Goal: Transaction & Acquisition: Purchase product/service

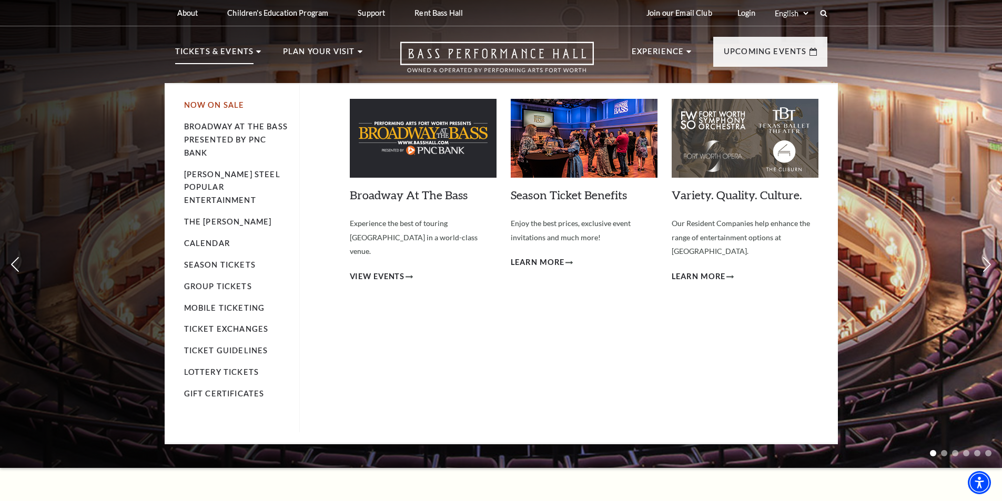
click at [216, 105] on link "Now On Sale" at bounding box center [214, 104] width 60 height 9
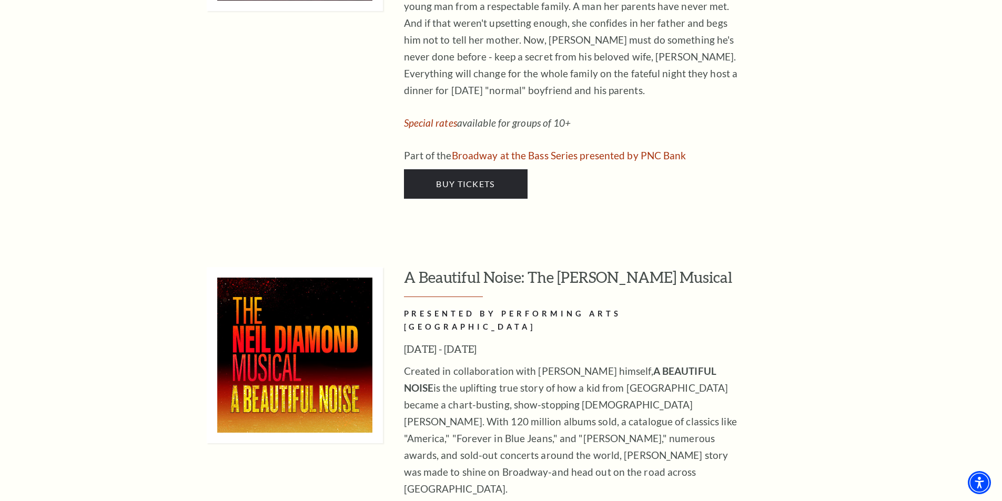
scroll to position [2643, 0]
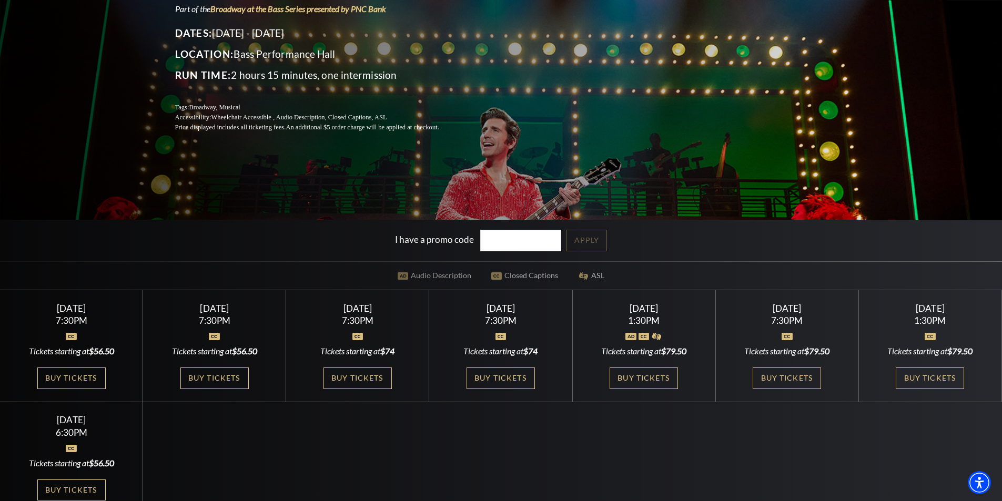
scroll to position [192, 0]
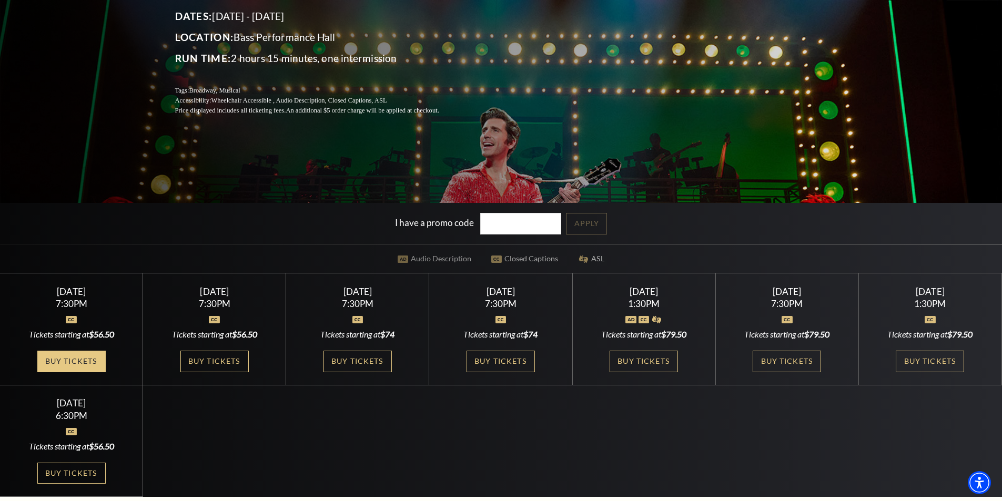
click at [85, 360] on link "Buy Tickets" at bounding box center [71, 362] width 68 height 22
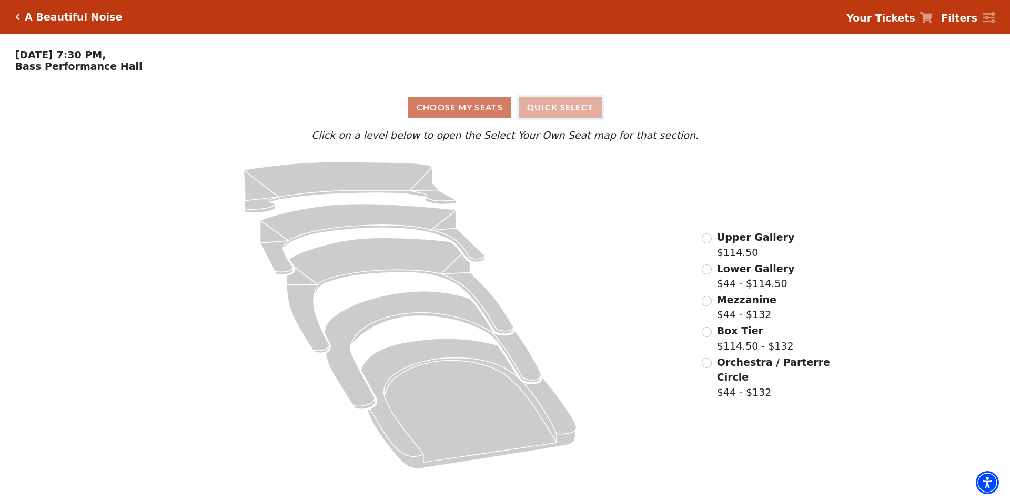
click at [545, 109] on button "Quick Select" at bounding box center [560, 107] width 83 height 21
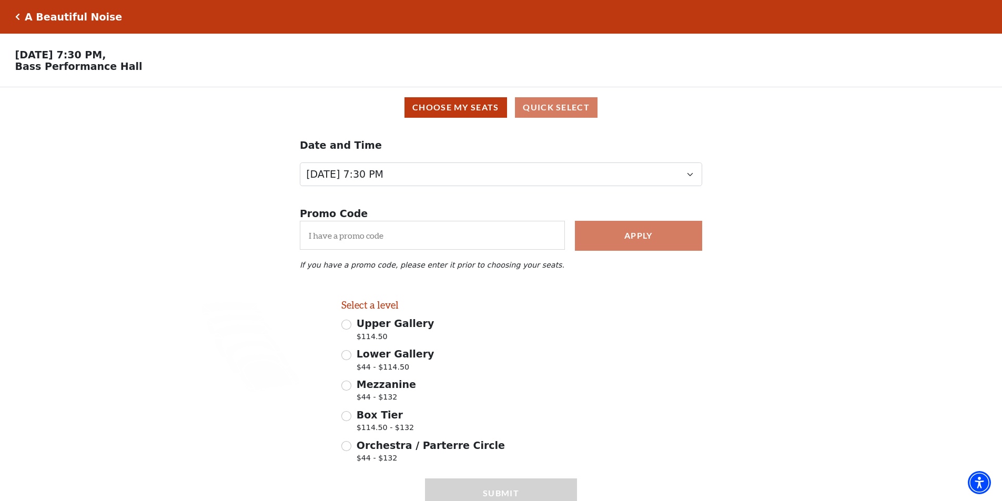
scroll to position [53, 0]
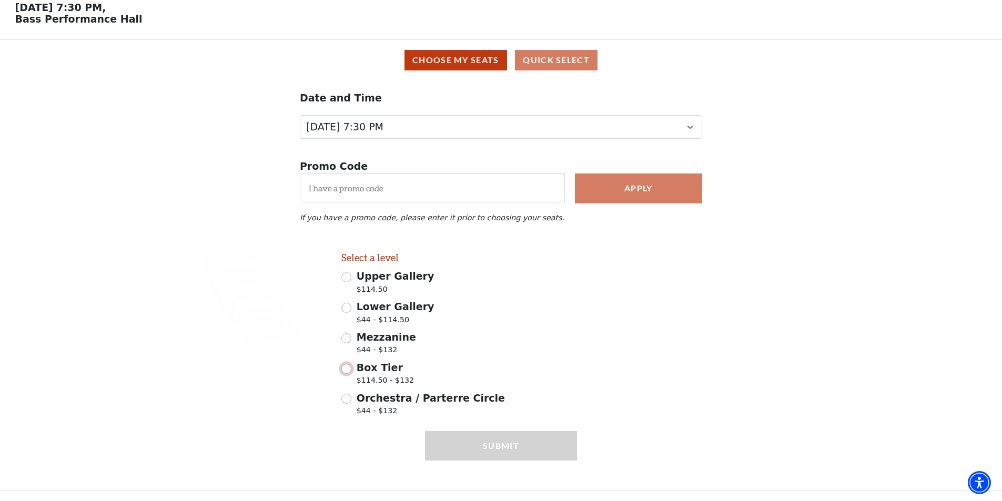
click at [348, 367] on input "Box Tier $114.50 - $132" at bounding box center [346, 369] width 10 height 10
radio input "true"
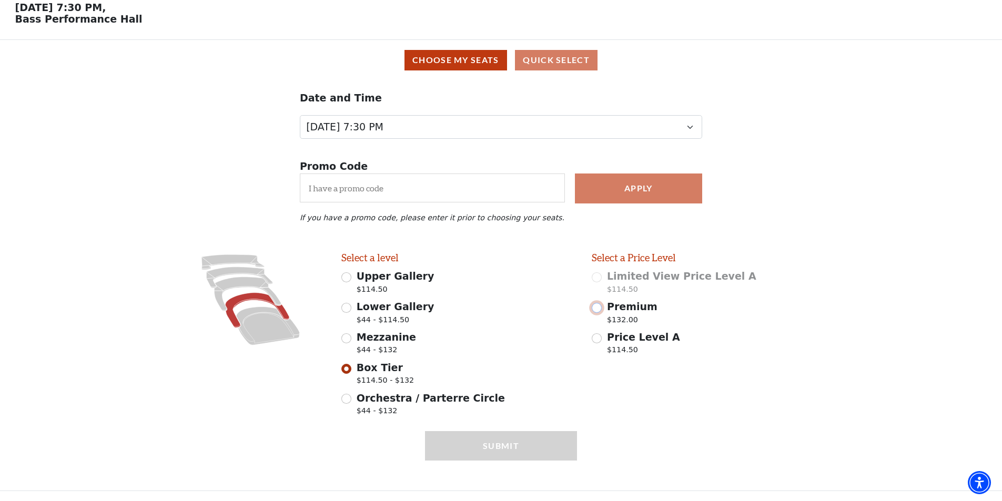
click at [596, 305] on input "Premium $132.00" at bounding box center [597, 308] width 10 height 10
radio input "true"
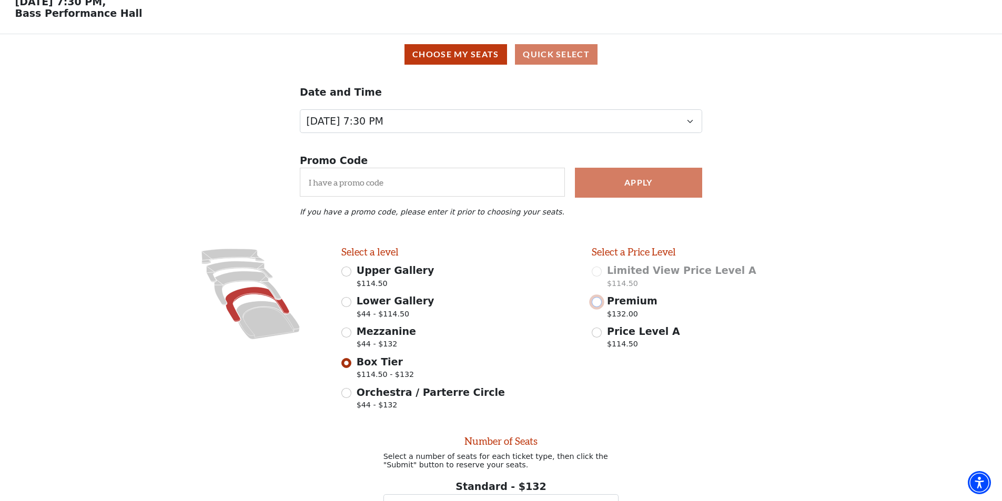
scroll to position [159, 0]
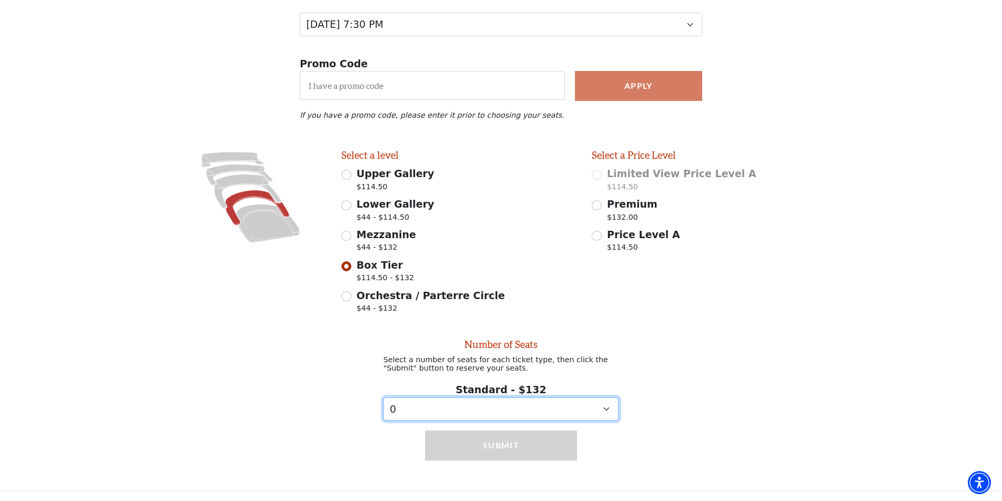
click at [607, 410] on select "0 1 2 3" at bounding box center [501, 410] width 236 height 24
select select "2"
click at [383, 398] on select "0 1 2 3" at bounding box center [501, 410] width 236 height 24
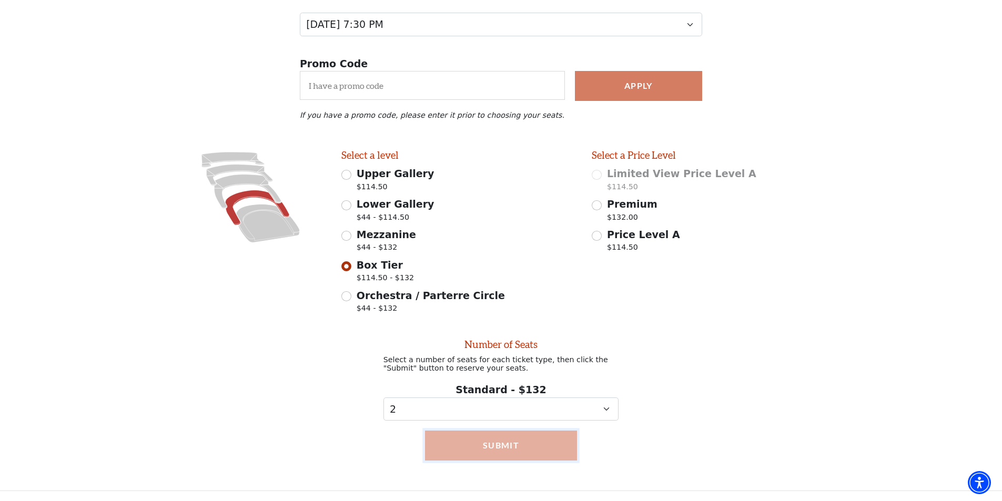
click at [519, 446] on button "Submit" at bounding box center [501, 445] width 152 height 29
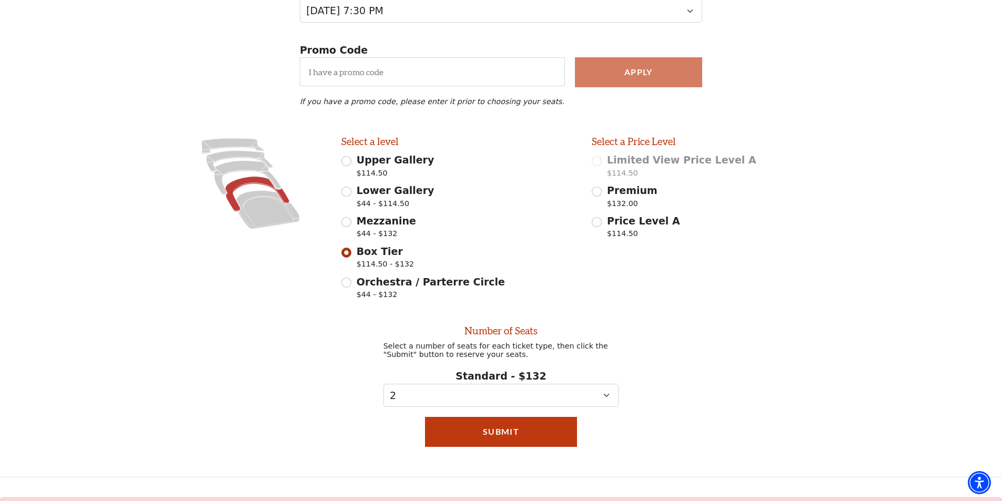
scroll to position [215, 0]
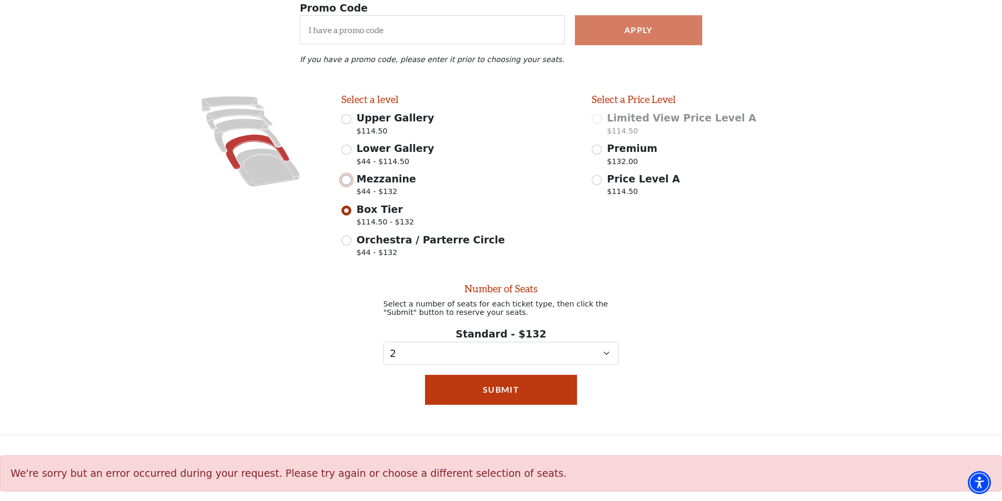
click at [345, 175] on input "Mezzanine $44 - $132" at bounding box center [346, 180] width 10 height 10
radio input "true"
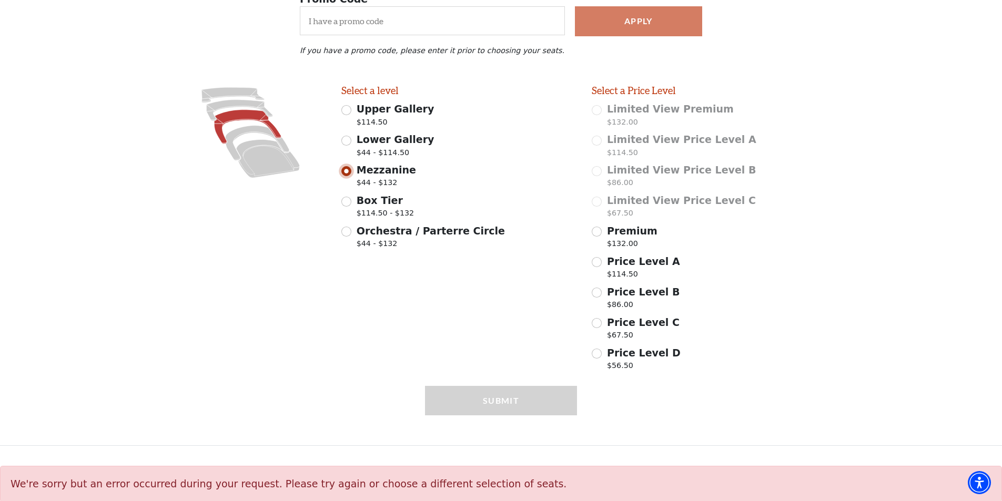
scroll to position [231, 0]
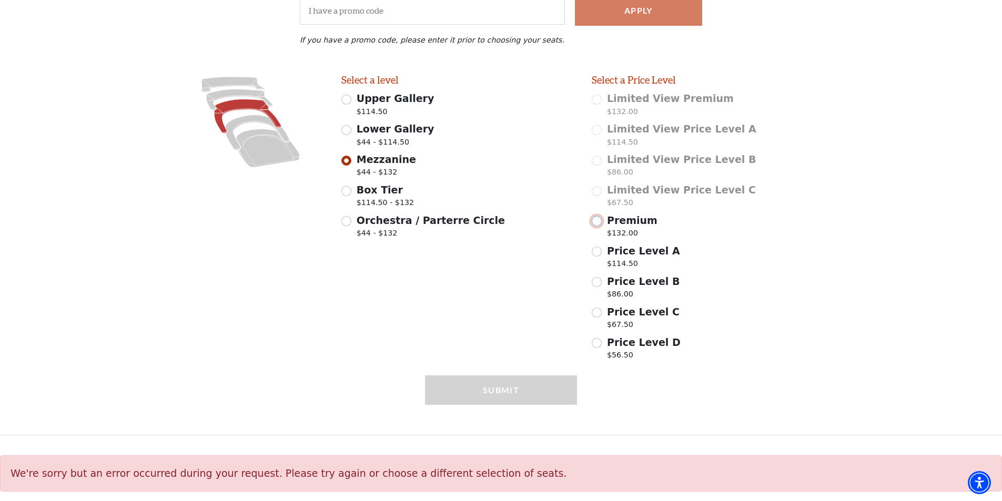
click at [597, 221] on input "Premium $132.00" at bounding box center [597, 221] width 10 height 10
radio input "true"
select select "2"
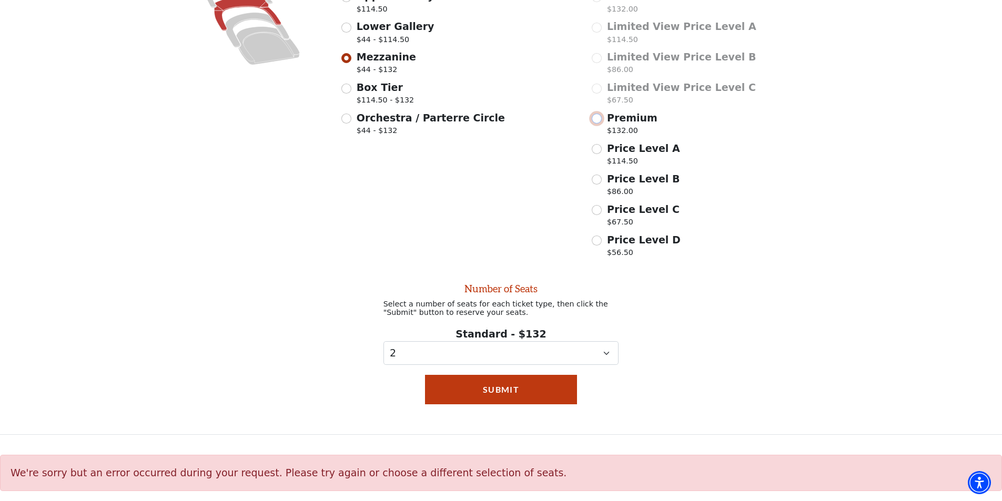
scroll to position [337, 0]
click at [528, 392] on button "Submit" at bounding box center [501, 389] width 152 height 29
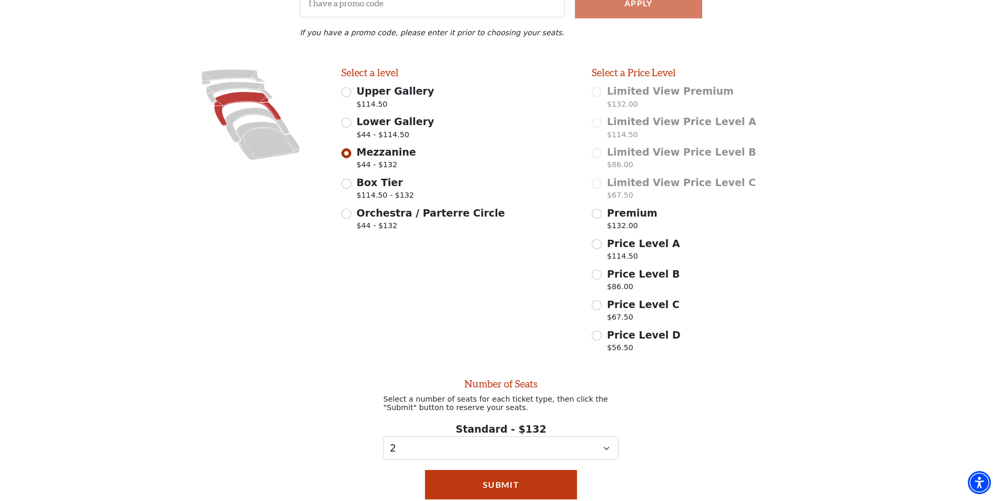
scroll to position [224, 0]
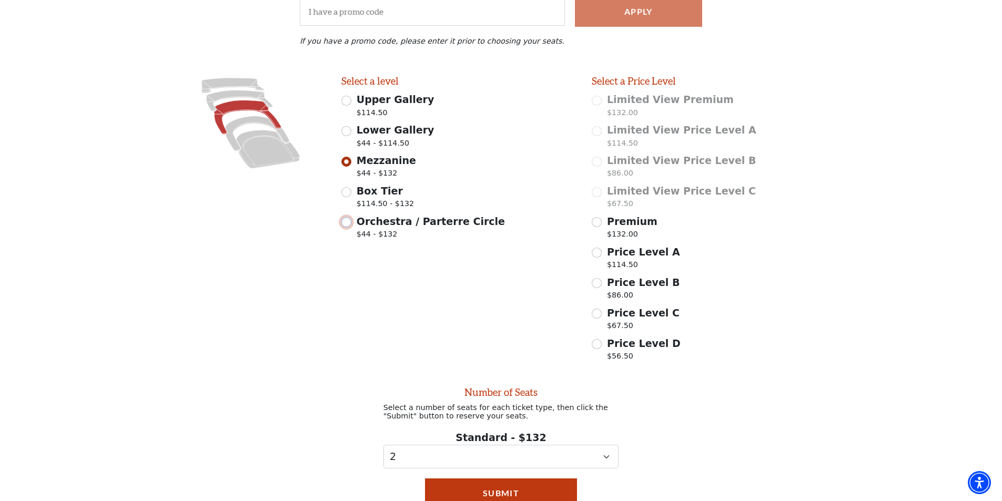
click at [342, 227] on input "Orchestra / Parterre Circle $44 - $132" at bounding box center [346, 222] width 10 height 10
radio input "true"
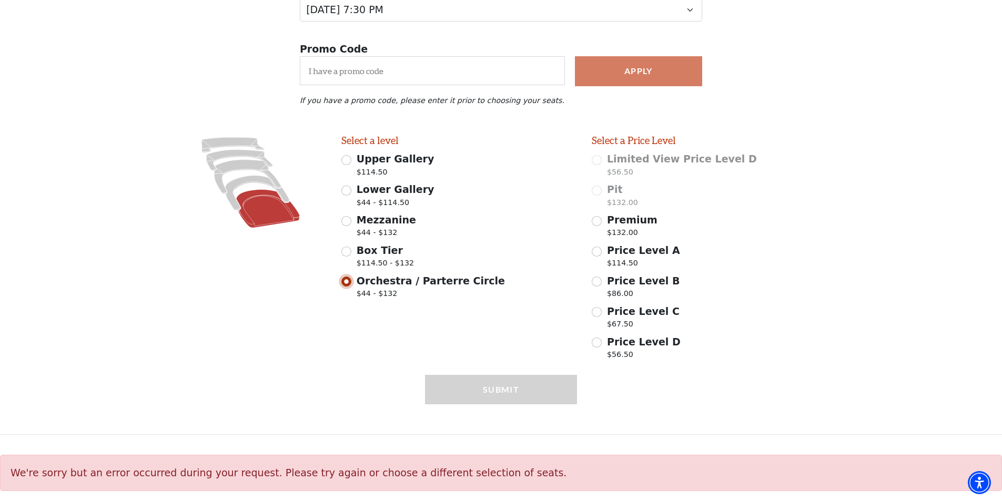
scroll to position [170, 0]
click at [597, 220] on input "Premium $132.00" at bounding box center [597, 221] width 10 height 10
radio input "true"
select select "2"
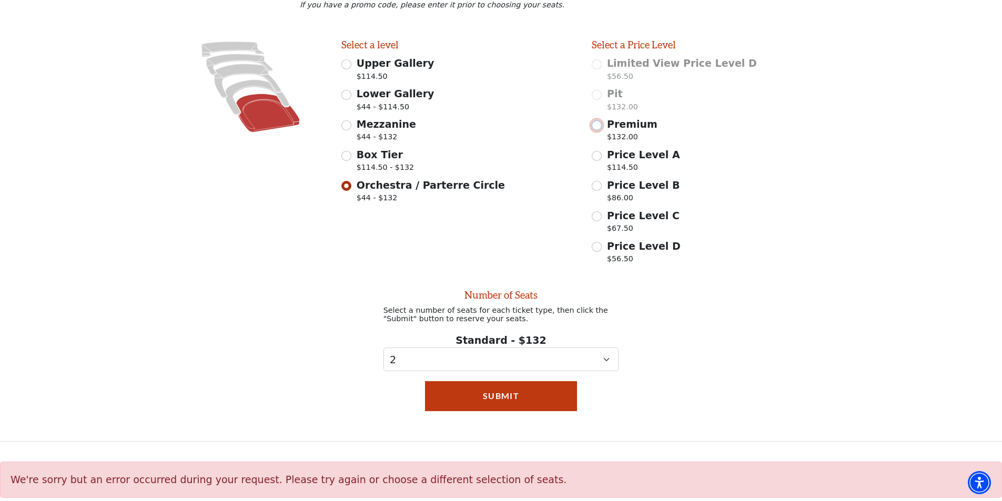
scroll to position [276, 0]
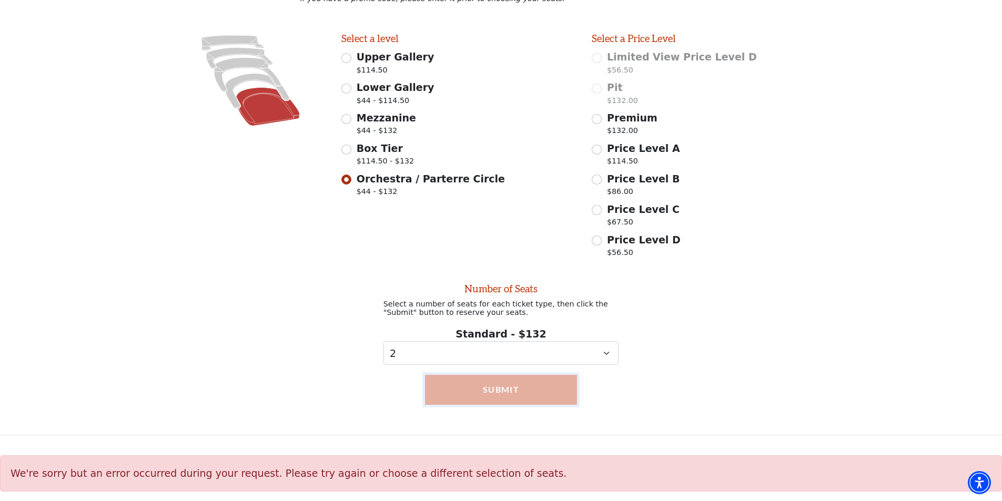
click at [502, 389] on button "Submit" at bounding box center [501, 389] width 152 height 29
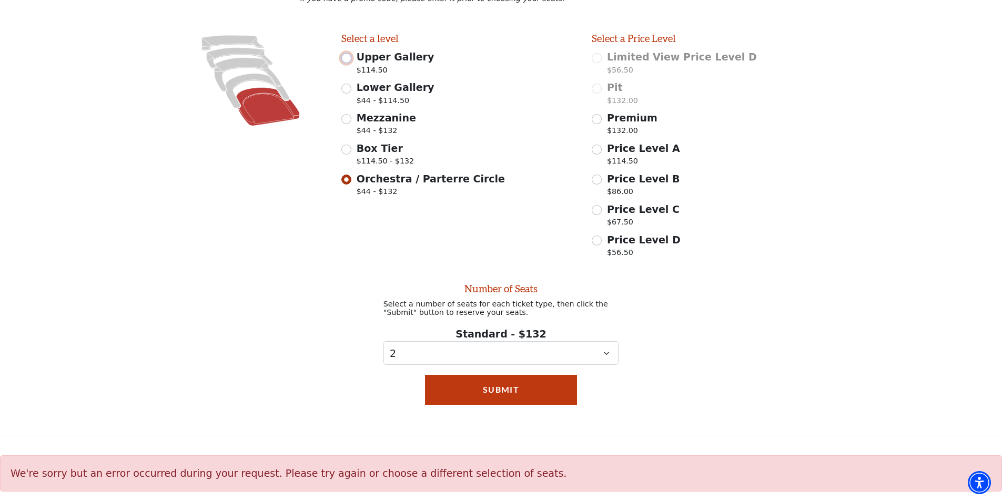
click at [344, 54] on input "Upper Gallery $114.50" at bounding box center [346, 58] width 10 height 10
radio input "true"
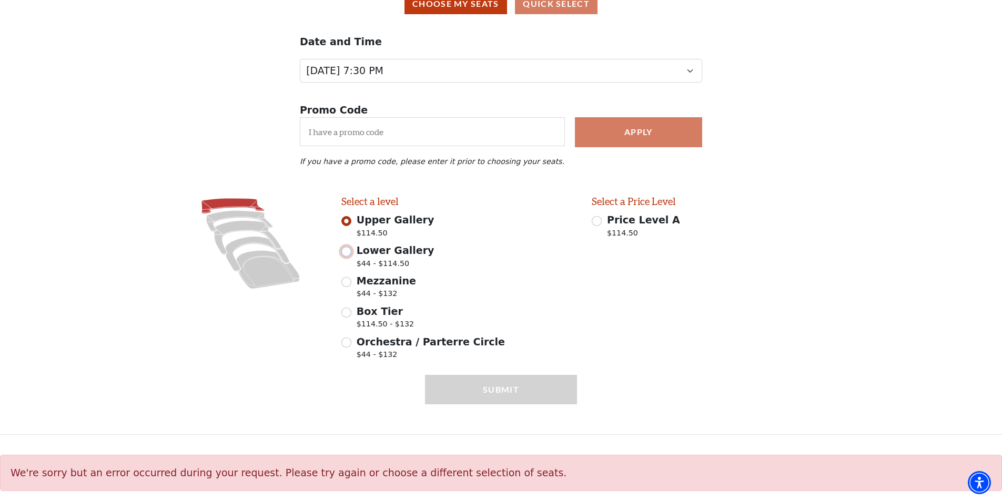
click at [350, 249] on input "Lower Gallery $44 - $114.50" at bounding box center [346, 252] width 10 height 10
radio input "true"
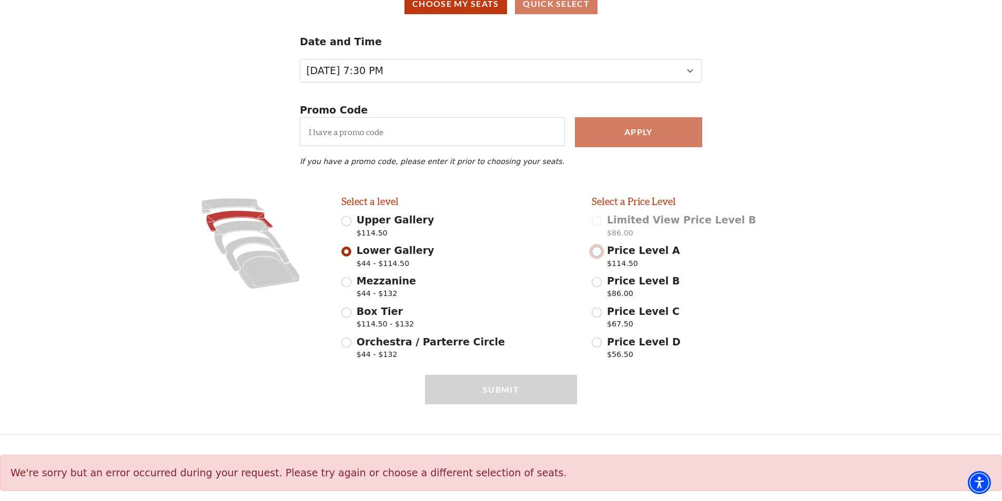
click at [596, 250] on input "Price Level A $114.50" at bounding box center [597, 252] width 10 height 10
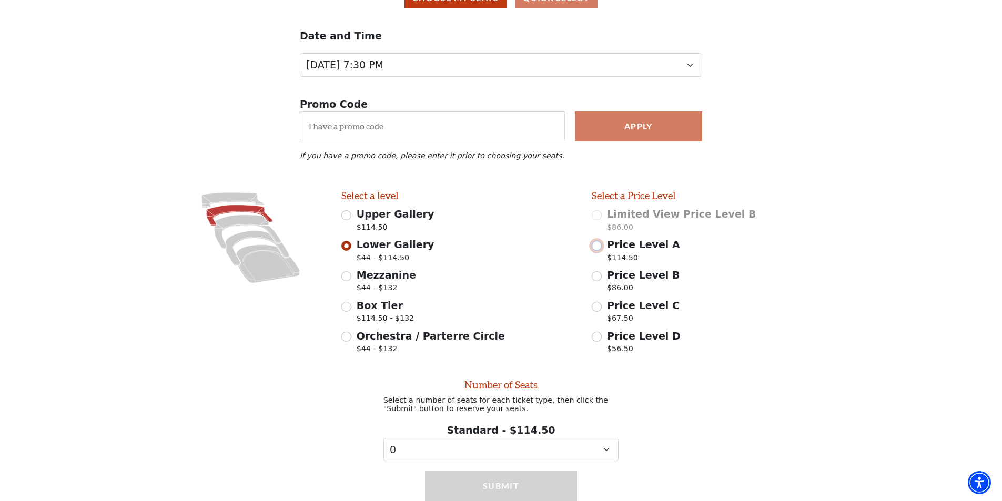
radio input "false"
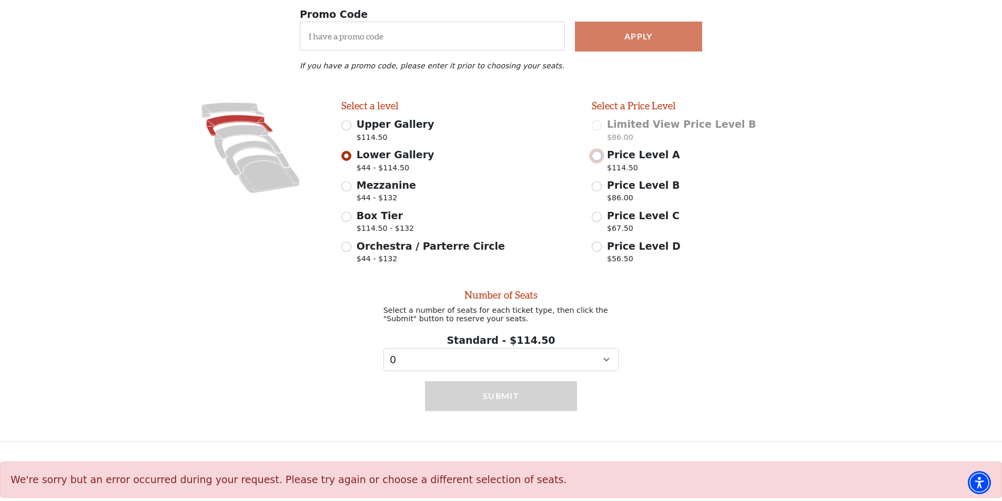
scroll to position [215, 0]
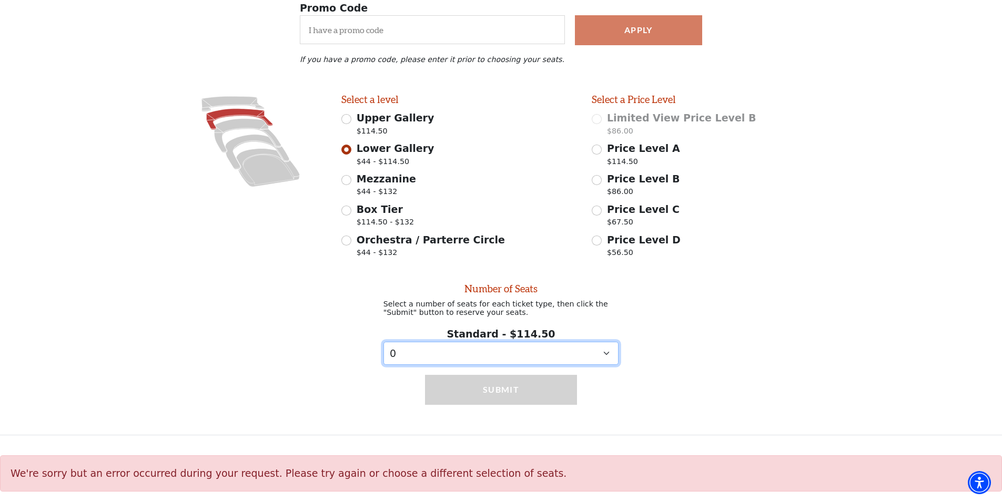
click at [609, 354] on select "0 1 2 3 4 5 6 7 8 9" at bounding box center [501, 354] width 236 height 24
select select "2"
click at [383, 342] on select "0 1 2 3 4 5 6 7 8 9" at bounding box center [501, 354] width 236 height 24
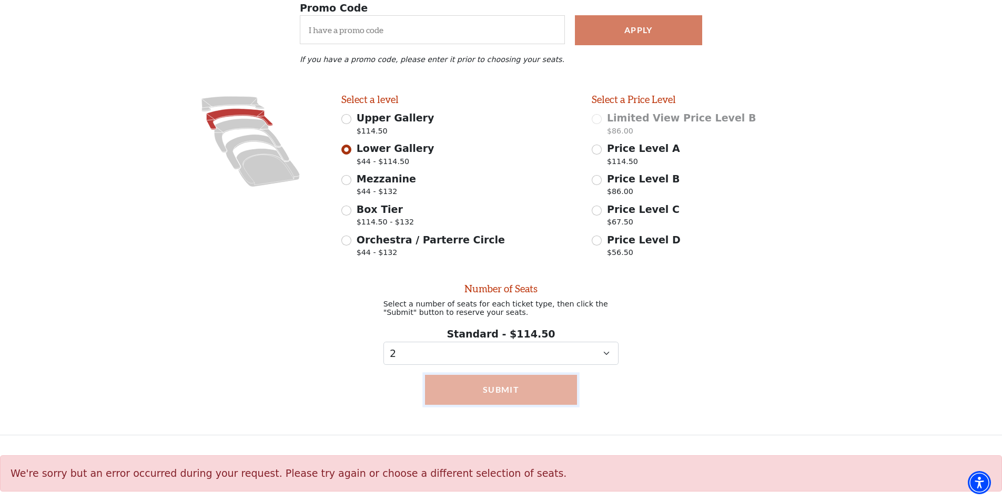
click at [509, 388] on button "Submit" at bounding box center [501, 389] width 152 height 29
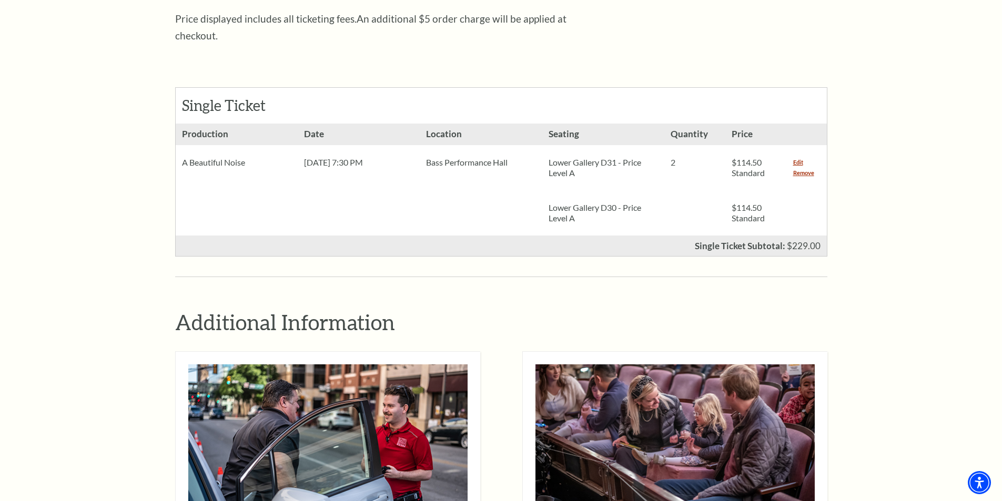
scroll to position [412, 0]
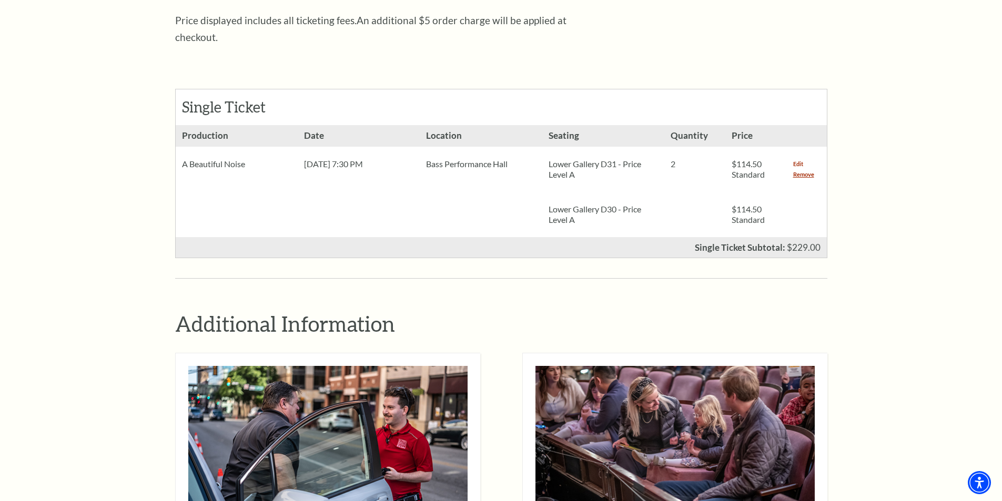
click at [798, 159] on link "Edit" at bounding box center [798, 164] width 10 height 11
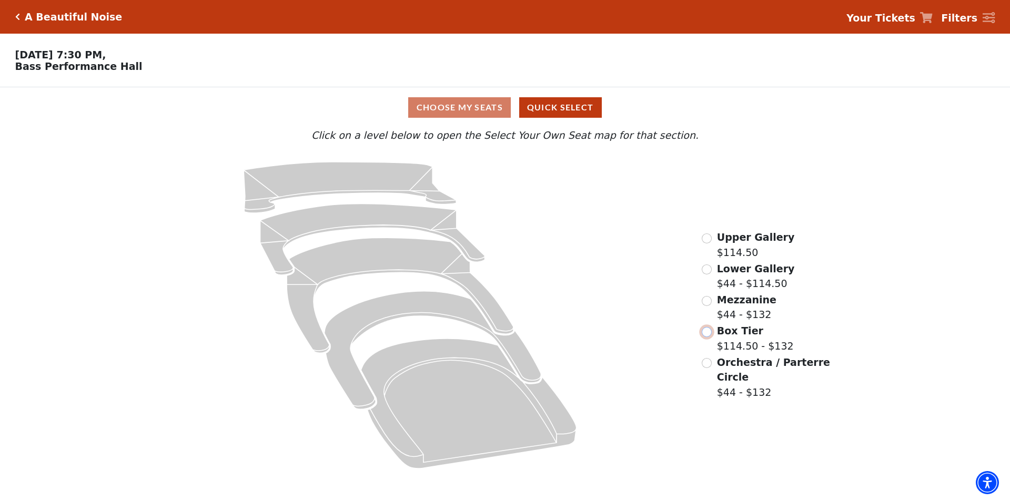
click at [706, 335] on input "Box Tier$114.50 - $132\a" at bounding box center [706, 332] width 10 height 10
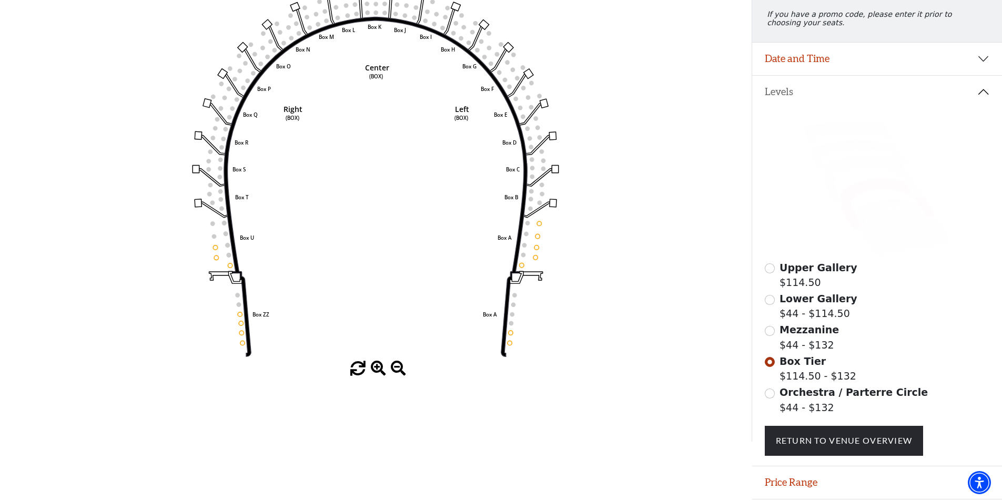
scroll to position [129, 0]
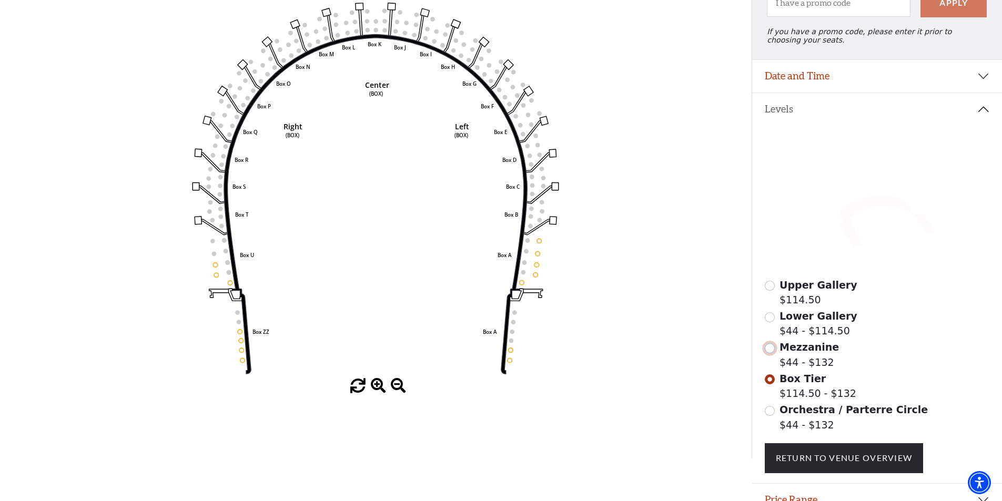
click at [768, 353] on input "Mezzanine$44 - $132\a" at bounding box center [770, 348] width 10 height 10
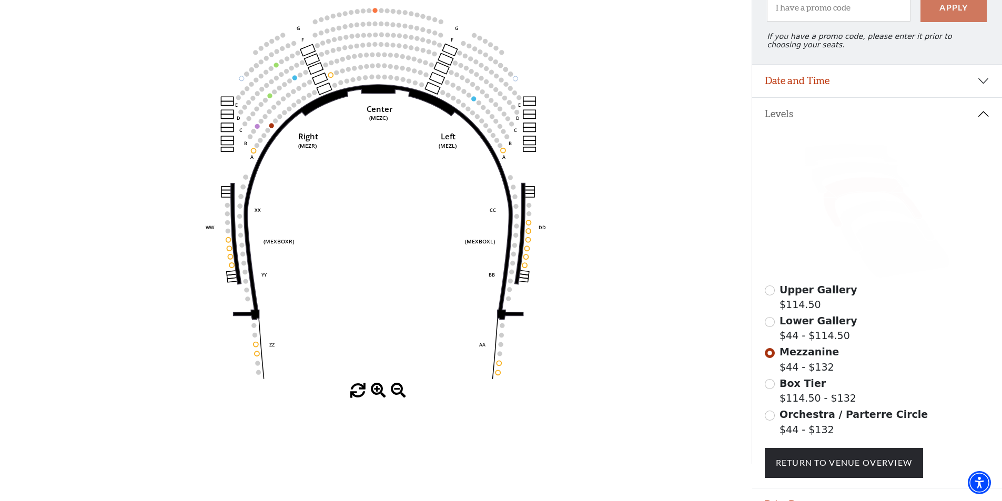
scroll to position [126, 0]
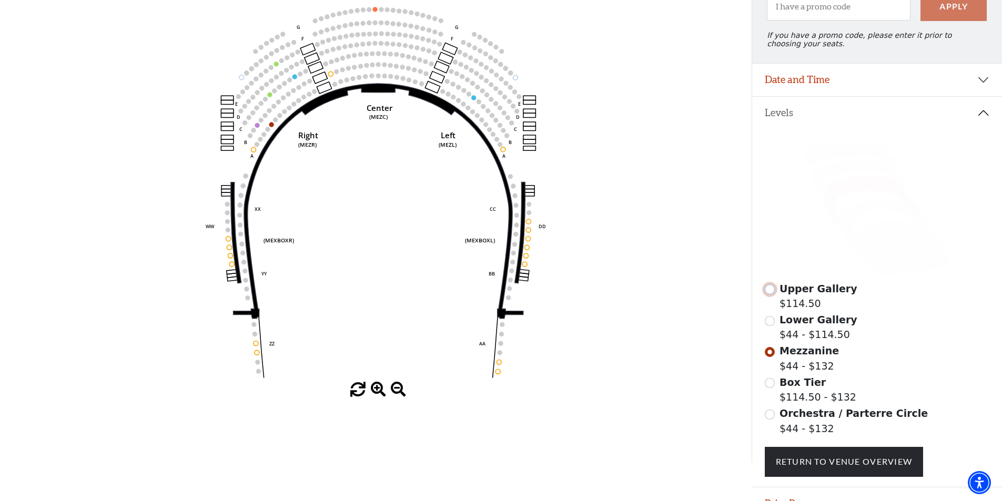
click at [767, 294] on input "Upper Gallery$114.50\a" at bounding box center [770, 289] width 10 height 10
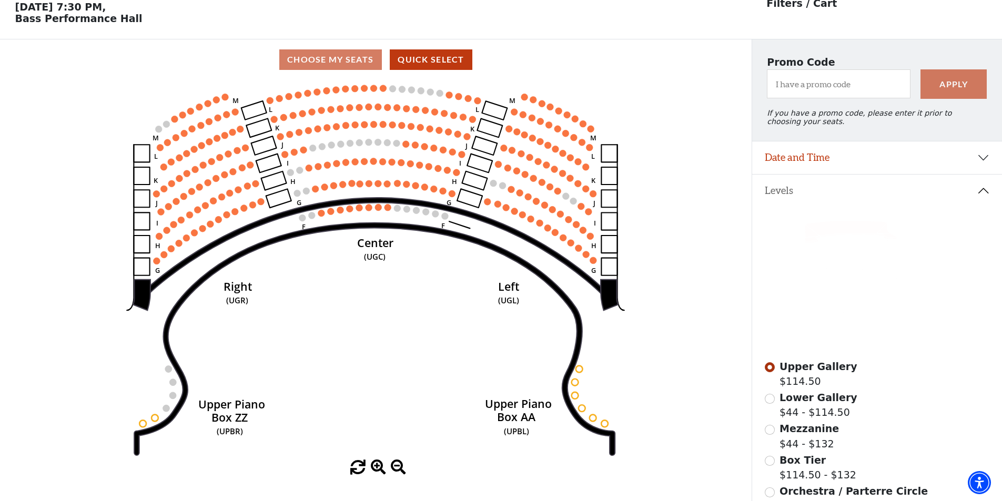
scroll to position [49, 0]
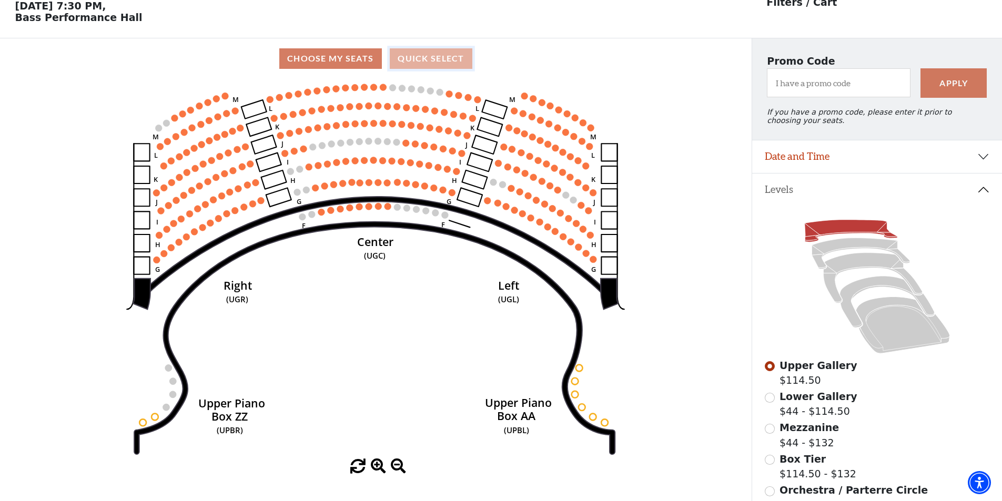
click at [411, 63] on button "Quick Select" at bounding box center [431, 58] width 83 height 21
